Goal: Task Accomplishment & Management: Manage account settings

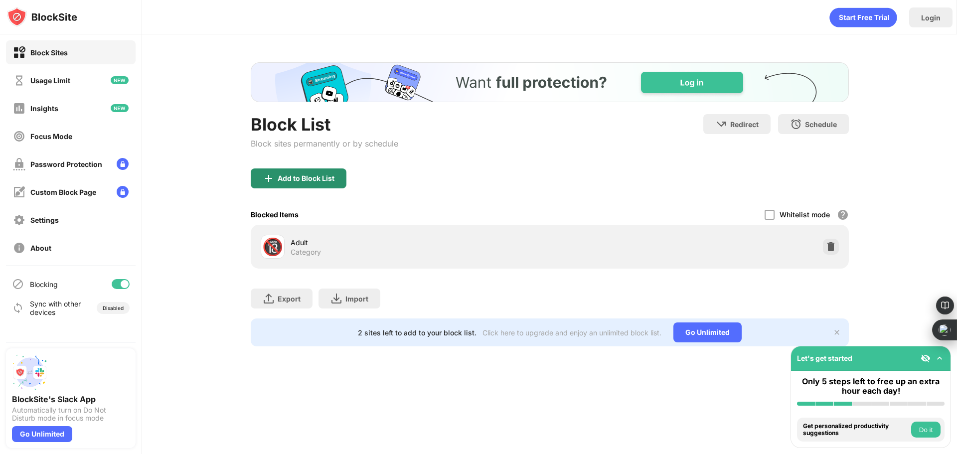
click at [321, 187] on div "Add to Block List" at bounding box center [299, 179] width 96 height 20
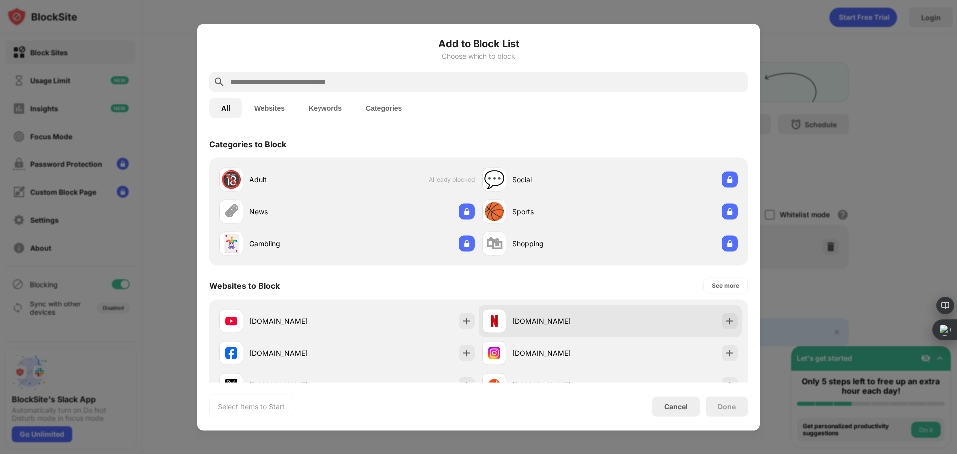
click at [479, 326] on div "[DOMAIN_NAME]" at bounding box center [610, 321] width 263 height 32
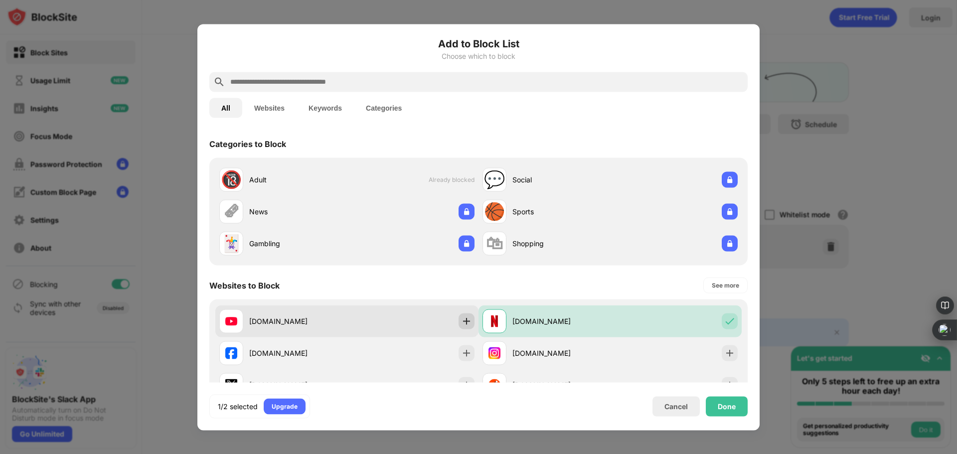
click at [469, 324] on div at bounding box center [467, 321] width 16 height 16
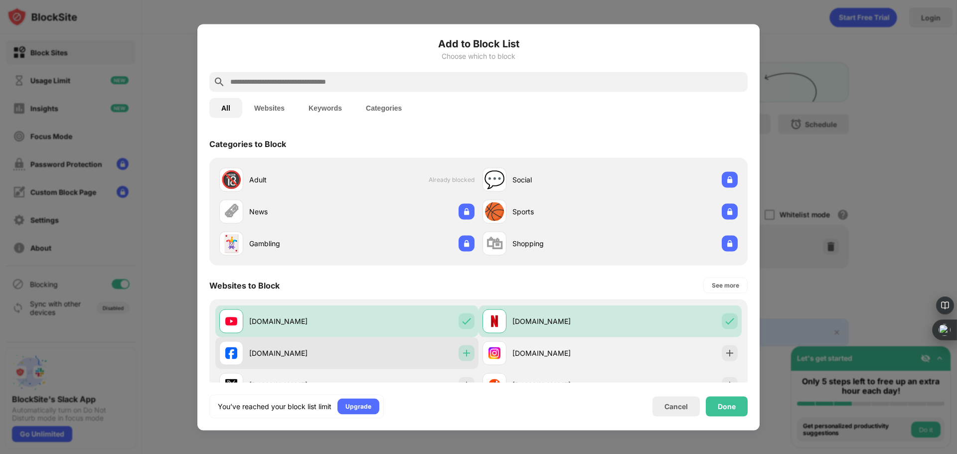
click at [462, 345] on div at bounding box center [467, 353] width 16 height 16
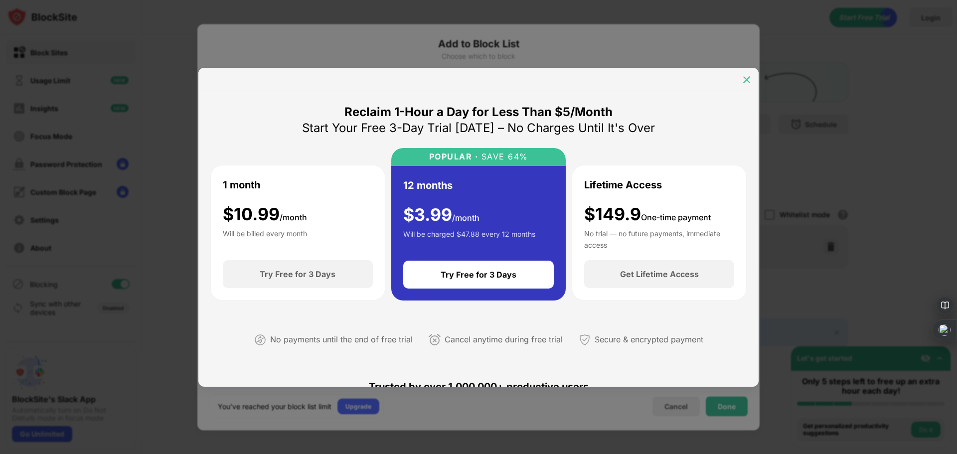
click at [741, 75] on div at bounding box center [747, 80] width 16 height 16
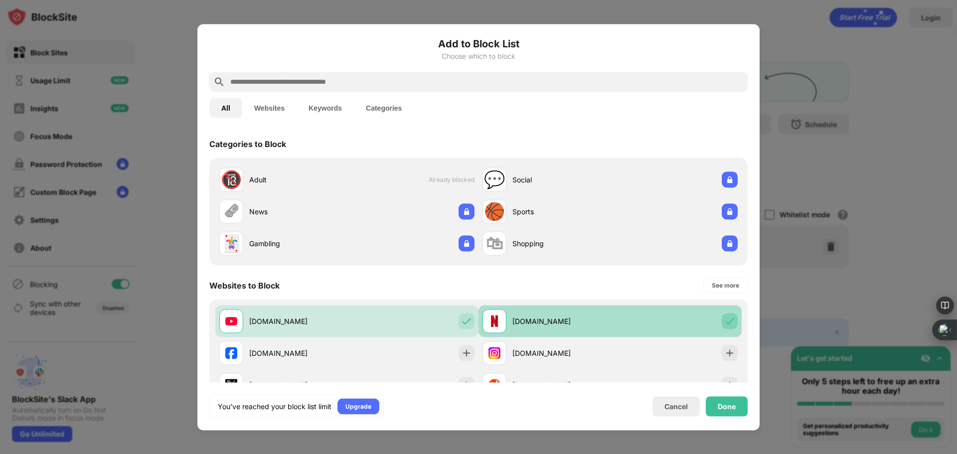
click at [725, 323] on img at bounding box center [730, 321] width 10 height 10
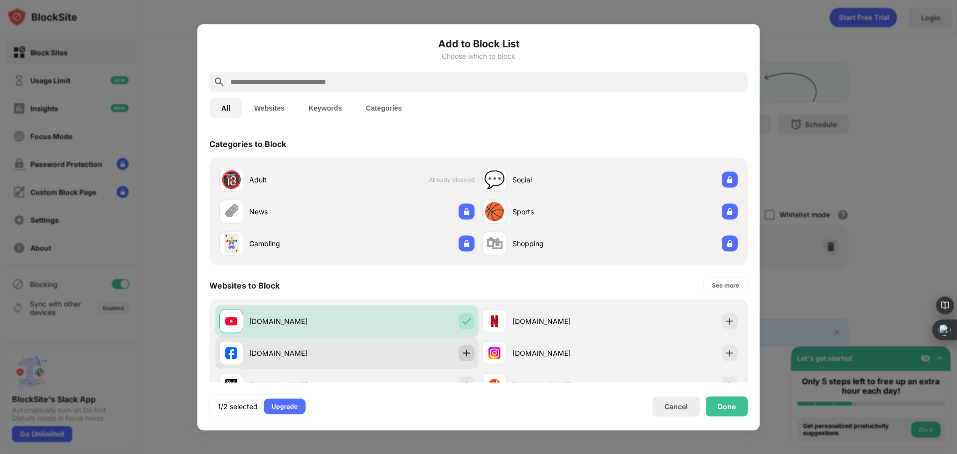
click at [465, 355] on img at bounding box center [467, 353] width 10 height 10
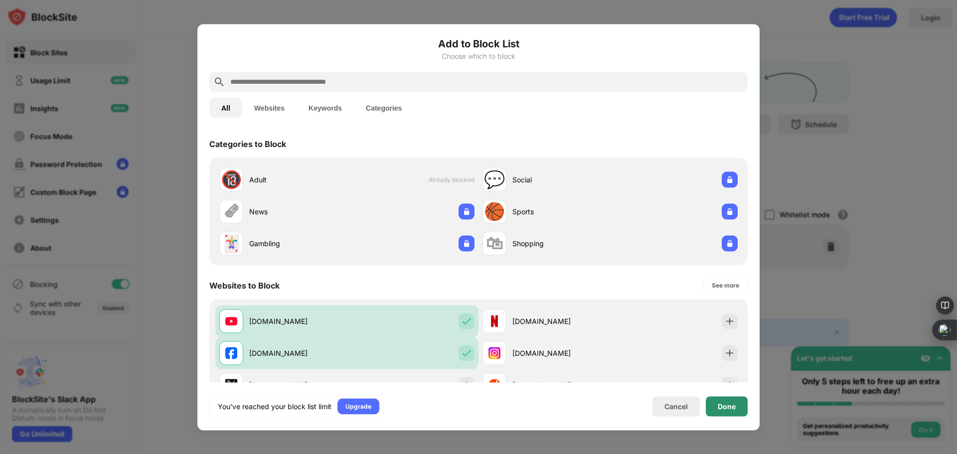
click at [736, 407] on div "Done" at bounding box center [727, 406] width 42 height 20
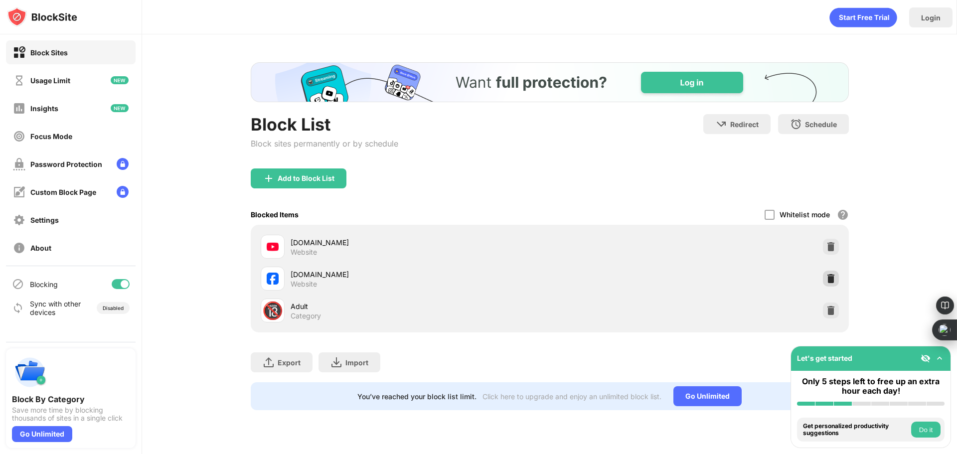
click at [832, 279] on img at bounding box center [831, 279] width 10 height 10
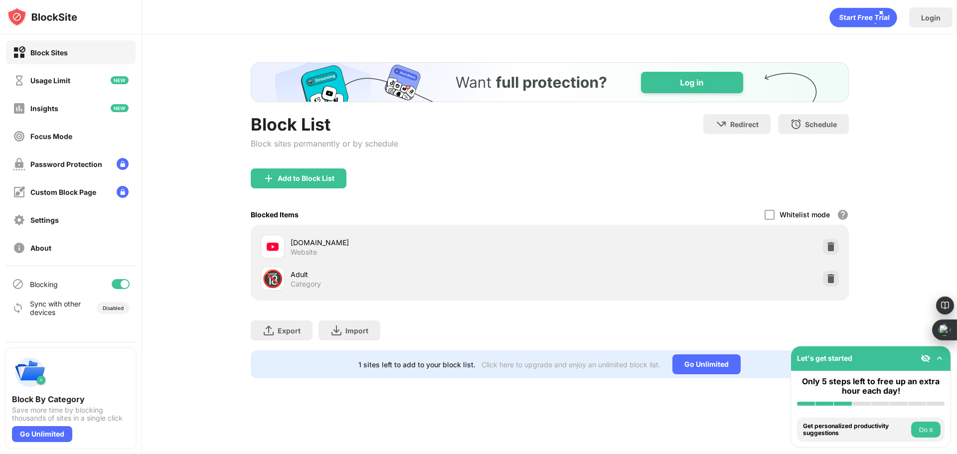
click at [278, 182] on div "Add to Block List" at bounding box center [306, 178] width 57 height 8
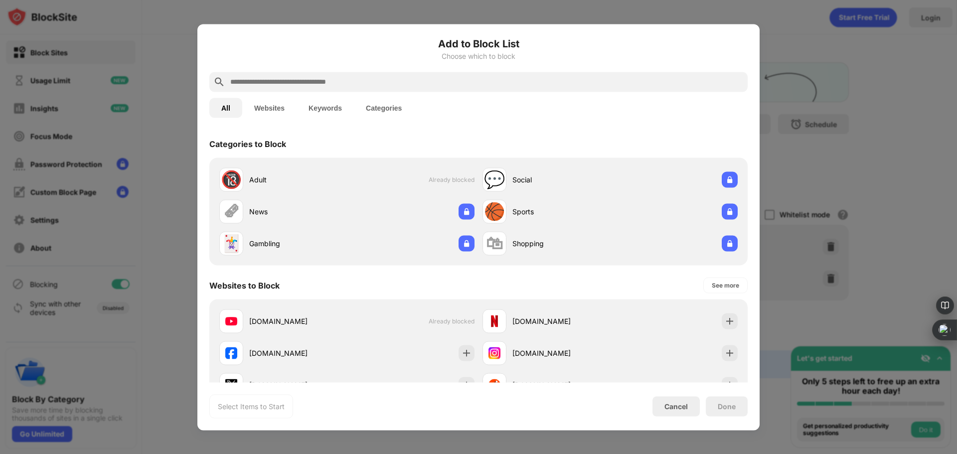
click at [249, 79] on input "text" at bounding box center [486, 82] width 515 height 12
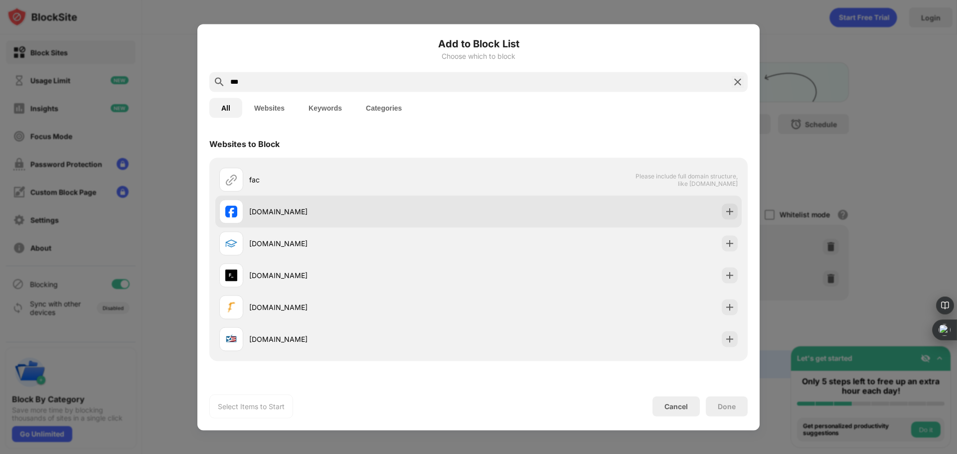
type input "***"
click at [713, 216] on div "[DOMAIN_NAME]" at bounding box center [478, 211] width 526 height 32
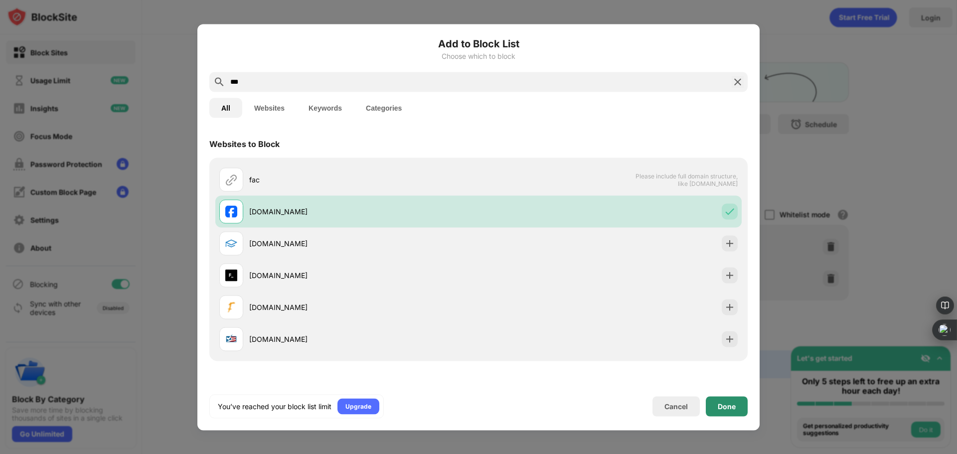
click at [732, 403] on div "Done" at bounding box center [727, 406] width 18 height 8
